Goal: Information Seeking & Learning: Compare options

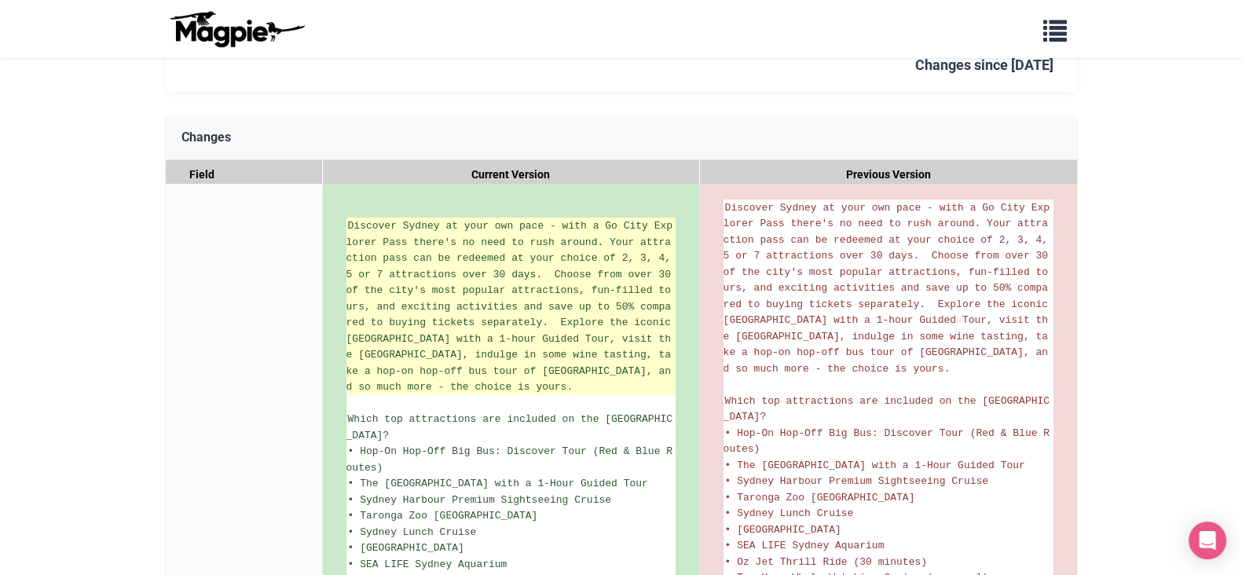
scroll to position [196, 0]
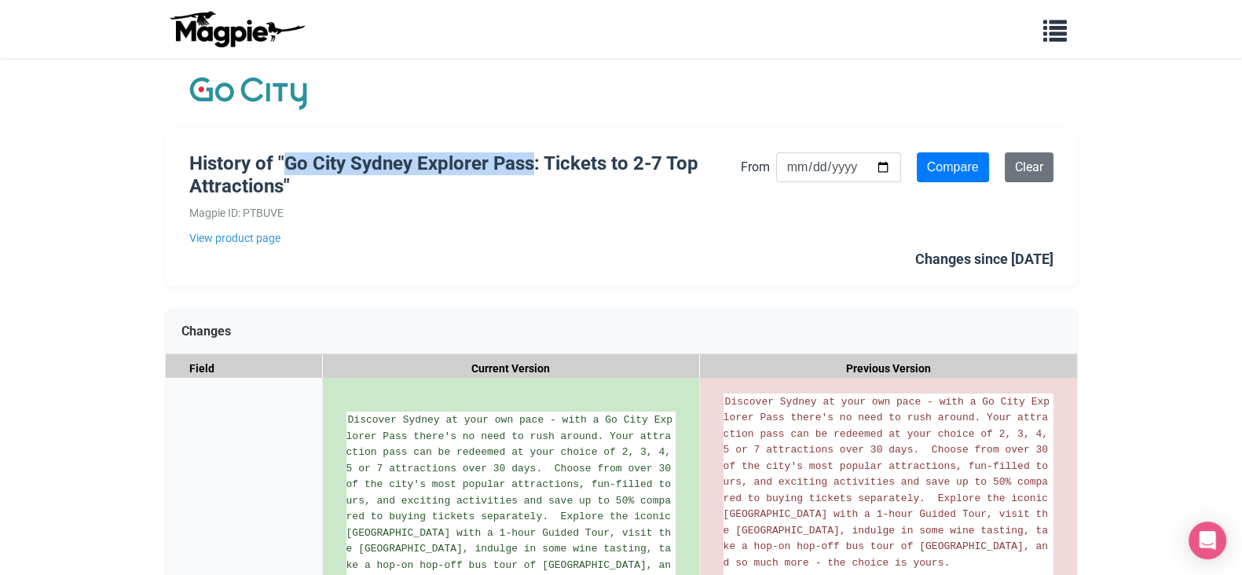
drag, startPoint x: 291, startPoint y: 160, endPoint x: 534, endPoint y: 167, distance: 243.6
click at [534, 167] on h1 "History of "Go City Sydney Explorer Pass: Tickets to 2-7 Top Attractions"" at bounding box center [464, 175] width 551 height 46
copy h1 "Go City Sydney Explorer Pass"
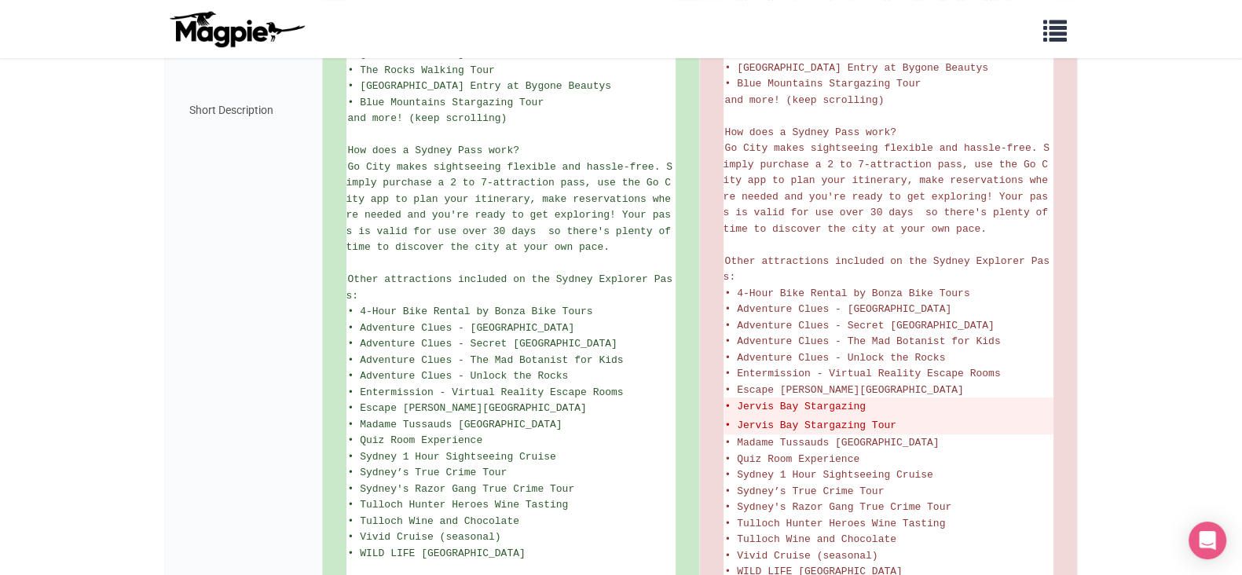
scroll to position [911, 0]
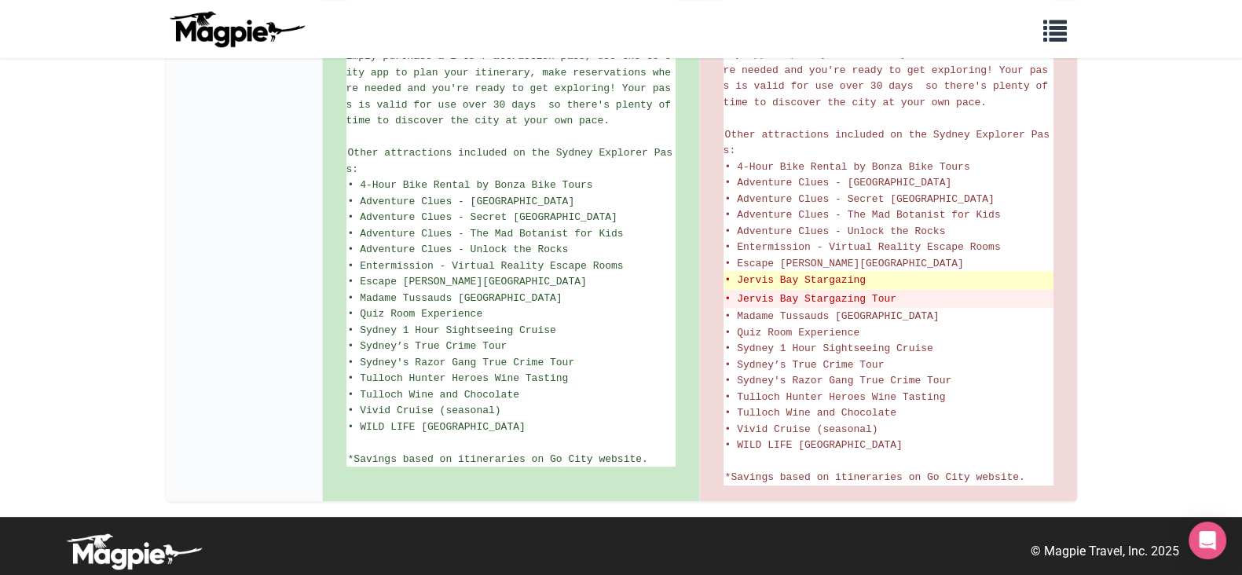
click at [805, 273] on del "• Jervis Bay Stargazing" at bounding box center [888, 281] width 327 height 16
drag, startPoint x: 774, startPoint y: 273, endPoint x: 737, endPoint y: 277, distance: 36.4
click at [737, 277] on del "• Jervis Bay Stargazing" at bounding box center [888, 281] width 327 height 16
copy del "Jervis"
